Goal: Task Accomplishment & Management: Use online tool/utility

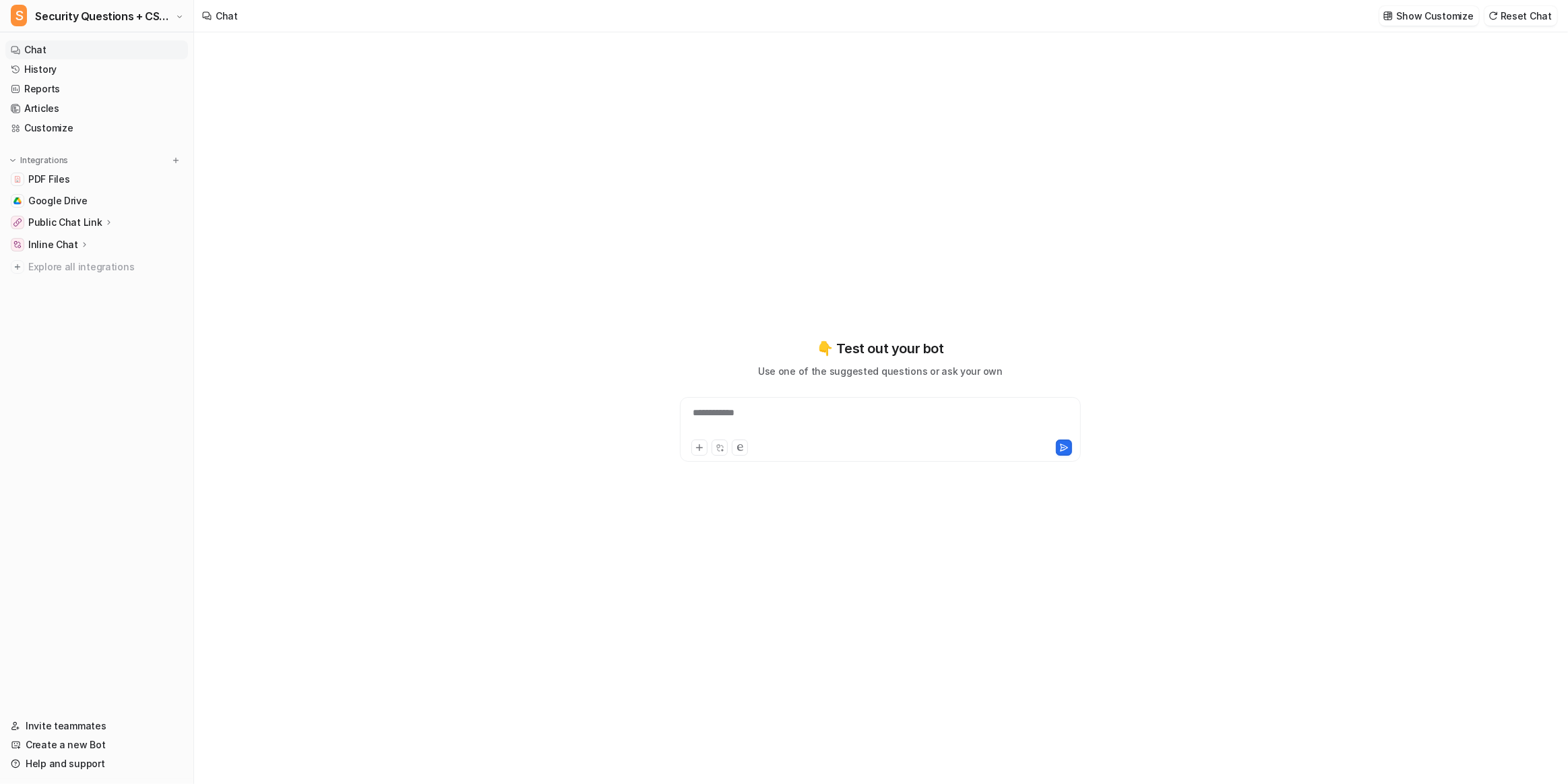
type textarea "**********"
click at [177, 154] on button at bounding box center [175, 160] width 13 height 13
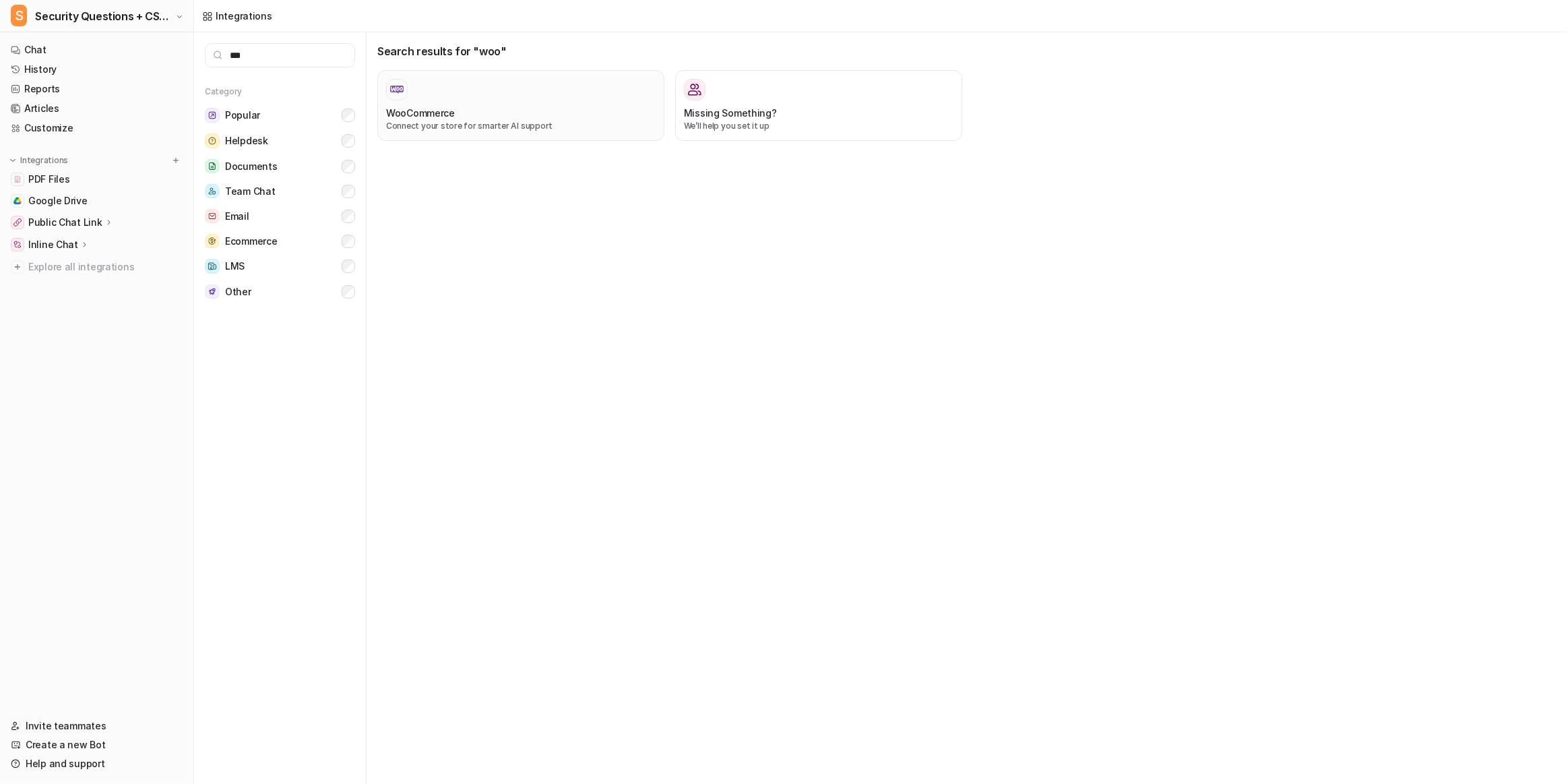
type input "***"
click at [513, 106] on div "WooCommerce" at bounding box center [520, 113] width 269 height 14
